Goal: Find contact information: Find contact information

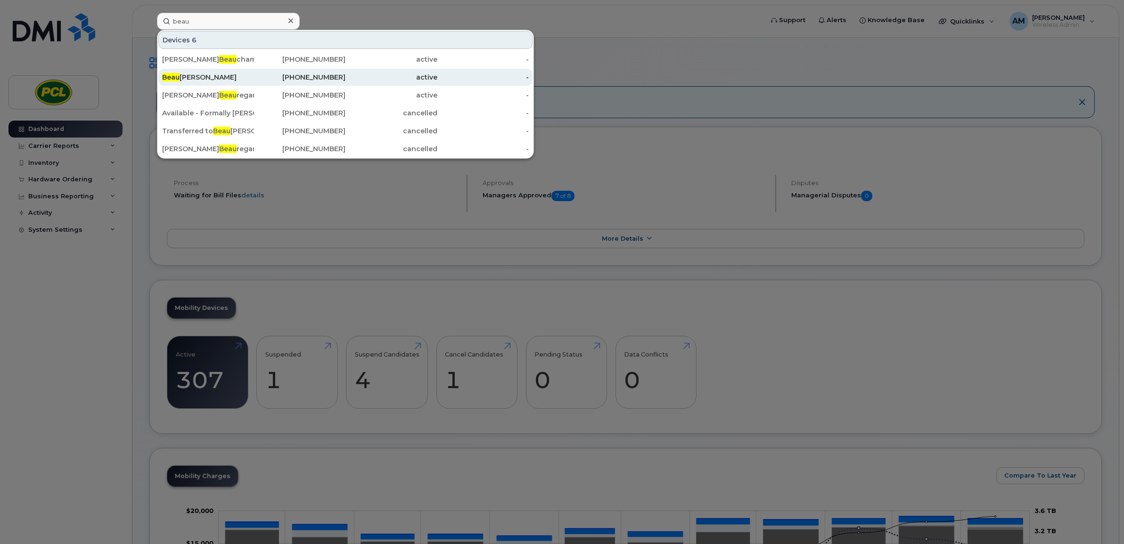
type input "beau"
click at [219, 79] on div "Beau Kirkey" at bounding box center [208, 77] width 92 height 9
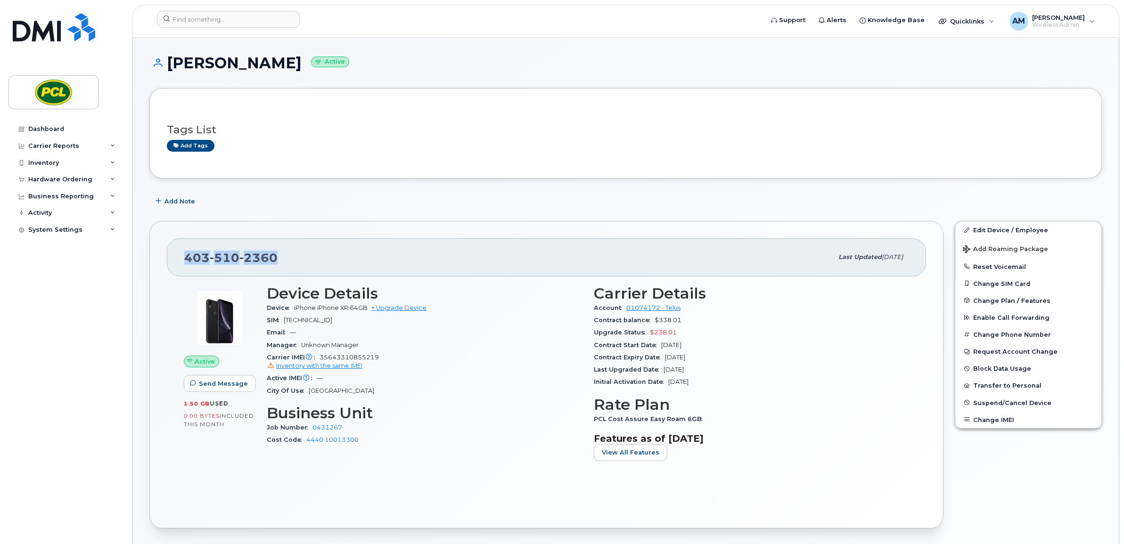
drag, startPoint x: 299, startPoint y: 257, endPoint x: 184, endPoint y: 263, distance: 115.6
click at [184, 263] on div "403 510 2360 Last updated Jun 11, 2025" at bounding box center [546, 257] width 759 height 38
copy span "403 510 2360"
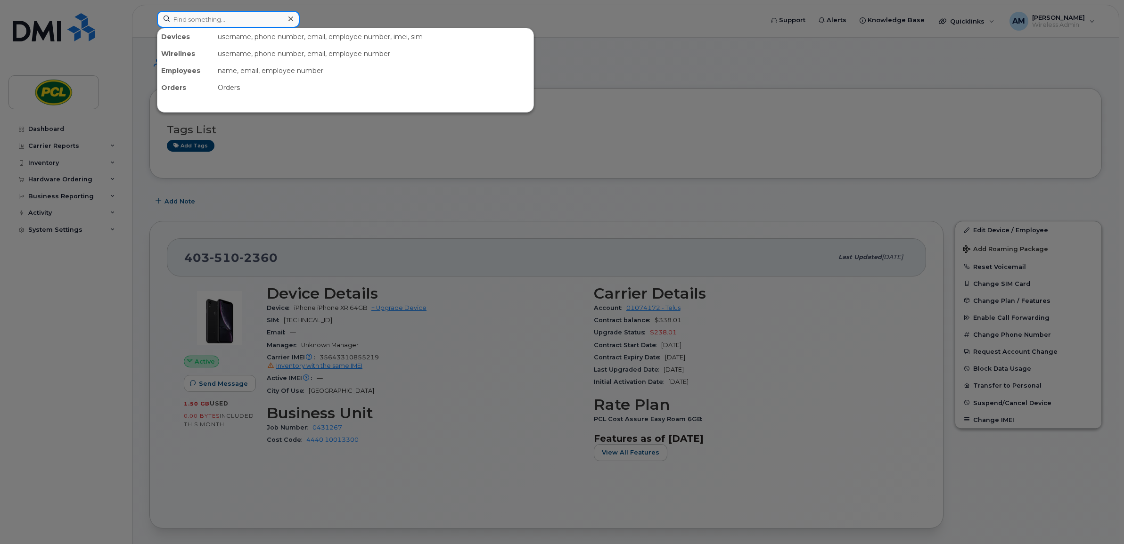
click at [237, 16] on input at bounding box center [228, 19] width 143 height 17
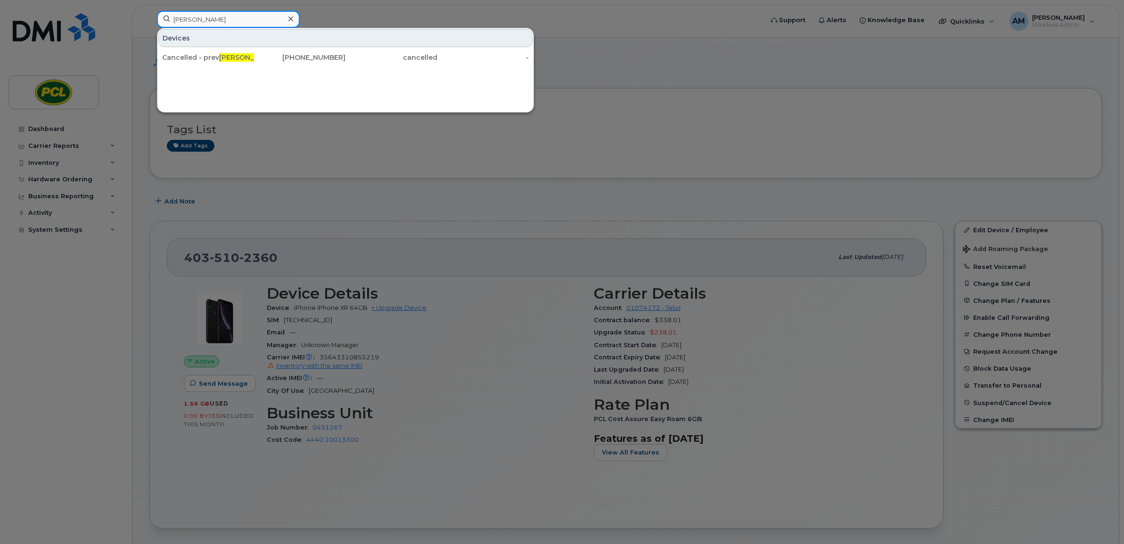
type input "dave hod"
click at [286, 22] on div at bounding box center [291, 19] width 14 height 14
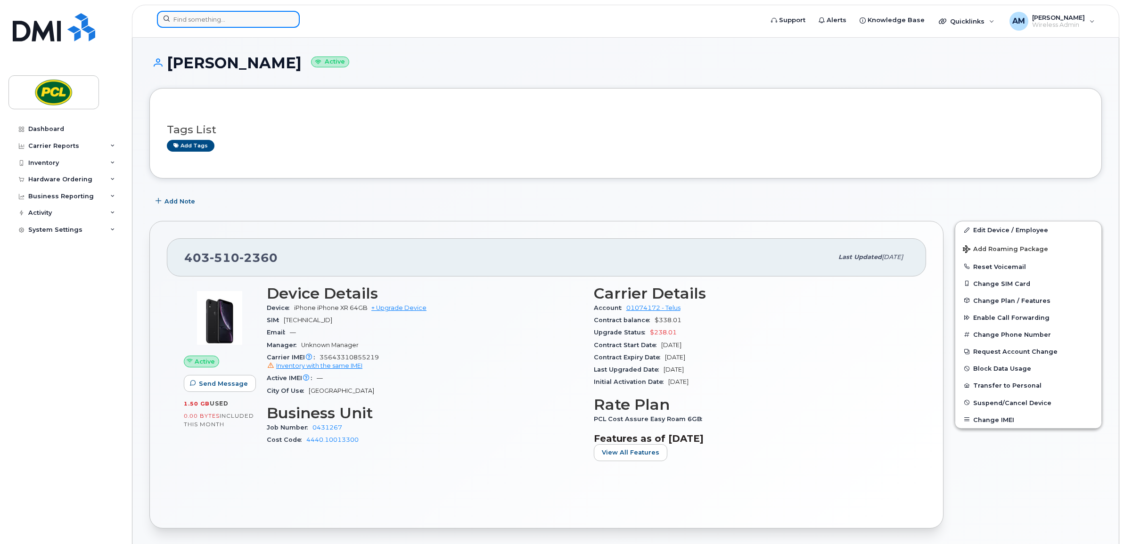
click at [224, 25] on input at bounding box center [228, 19] width 143 height 17
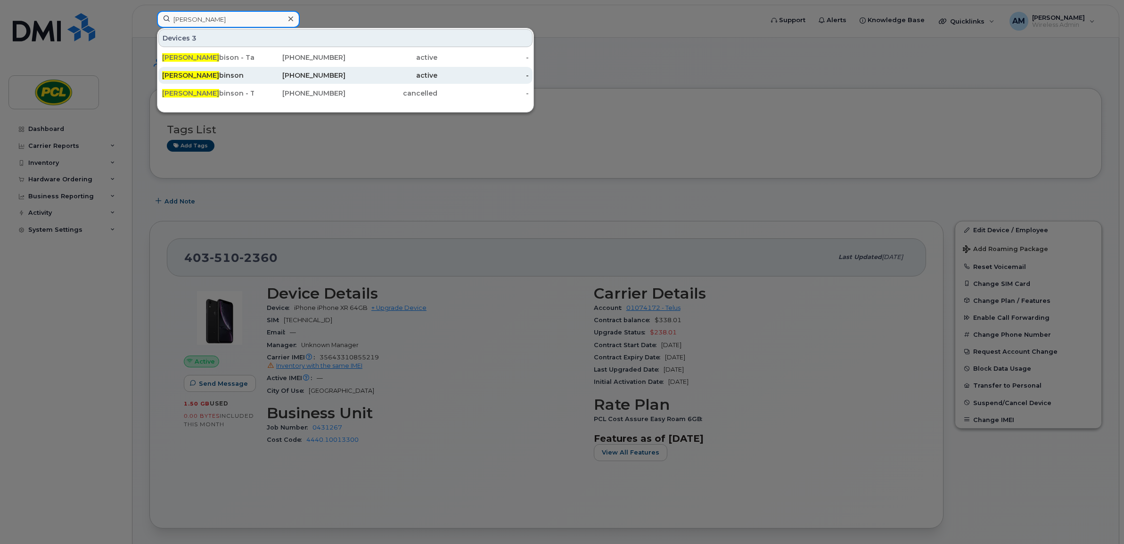
type input "derek ro"
click at [222, 76] on div "Derek Ro binson" at bounding box center [208, 75] width 92 height 9
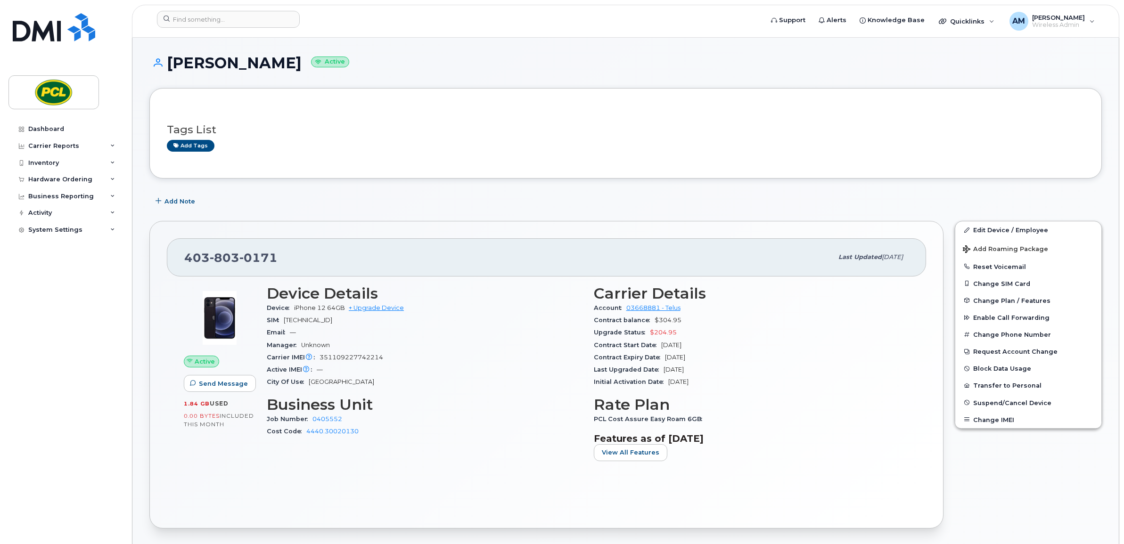
click at [472, 156] on div "Tags List Add tags" at bounding box center [626, 134] width 918 height 56
